Goal: Information Seeking & Learning: Learn about a topic

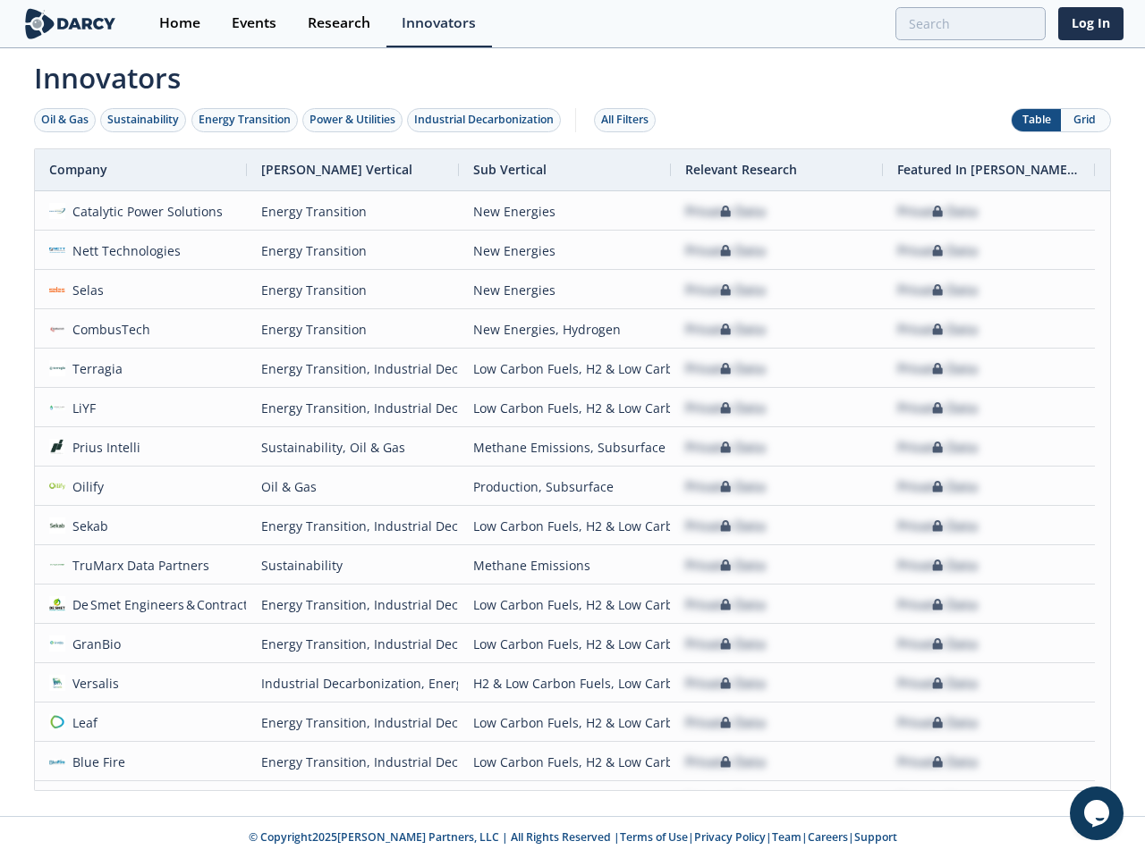
click at [65, 120] on div "Oil & Gas" at bounding box center [64, 120] width 47 height 16
click at [144, 120] on div "Sustainability" at bounding box center [143, 120] width 72 height 16
click at [245, 120] on div "Energy Transition" at bounding box center [245, 120] width 92 height 16
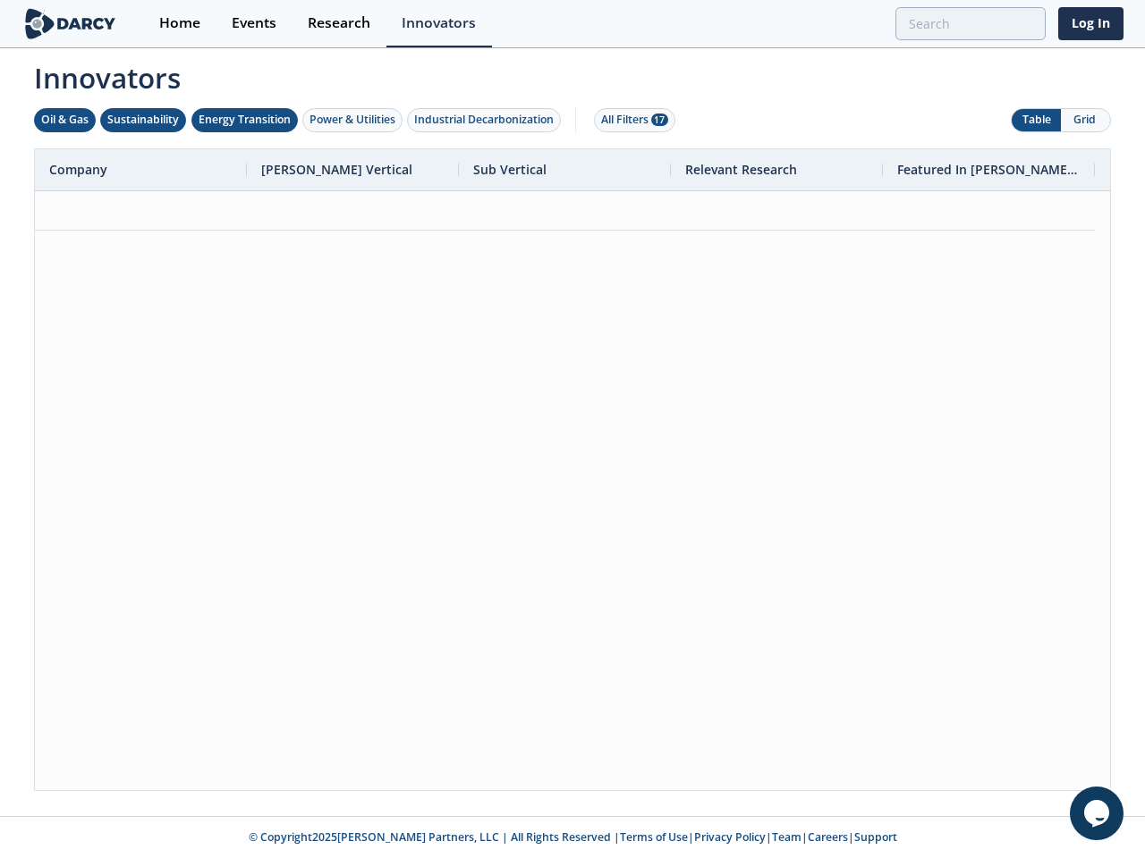
click at [354, 120] on div "Power & Utilities" at bounding box center [352, 120] width 86 height 16
click at [487, 120] on div "Industrial Decarbonization" at bounding box center [484, 120] width 140 height 16
